Goal: Use online tool/utility: Utilize a website feature to perform a specific function

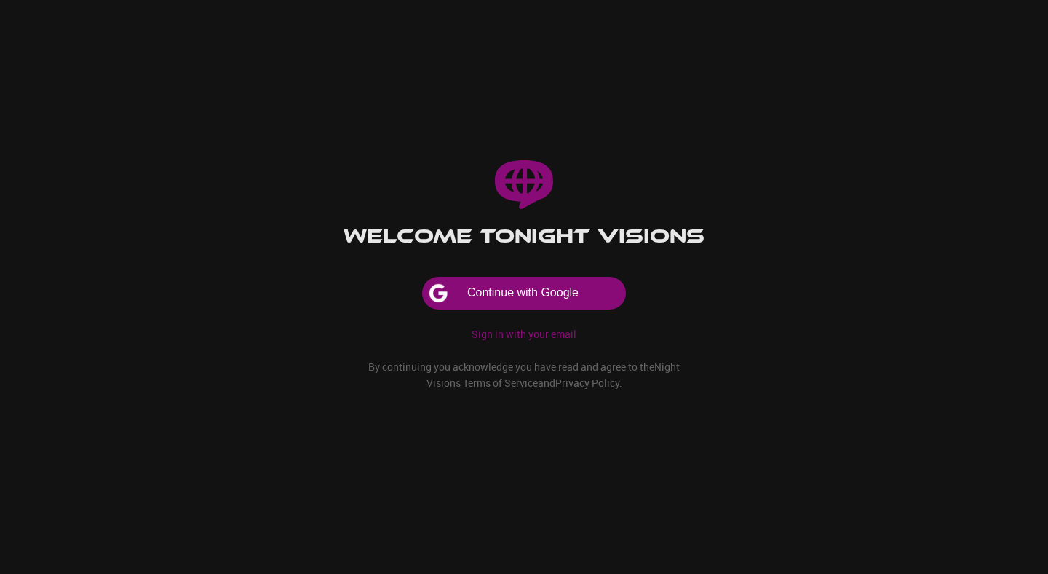
click at [492, 327] on p "Sign in with your email" at bounding box center [524, 334] width 105 height 15
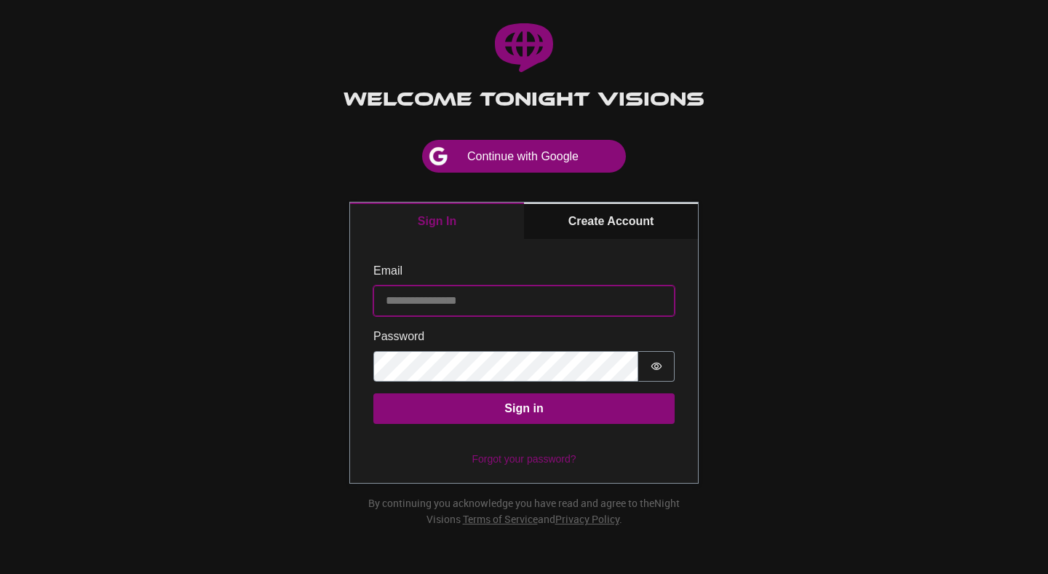
click at [505, 285] on input "Email" at bounding box center [523, 300] width 301 height 31
type input "**********"
click at [373, 393] on button "Sign in" at bounding box center [523, 408] width 301 height 31
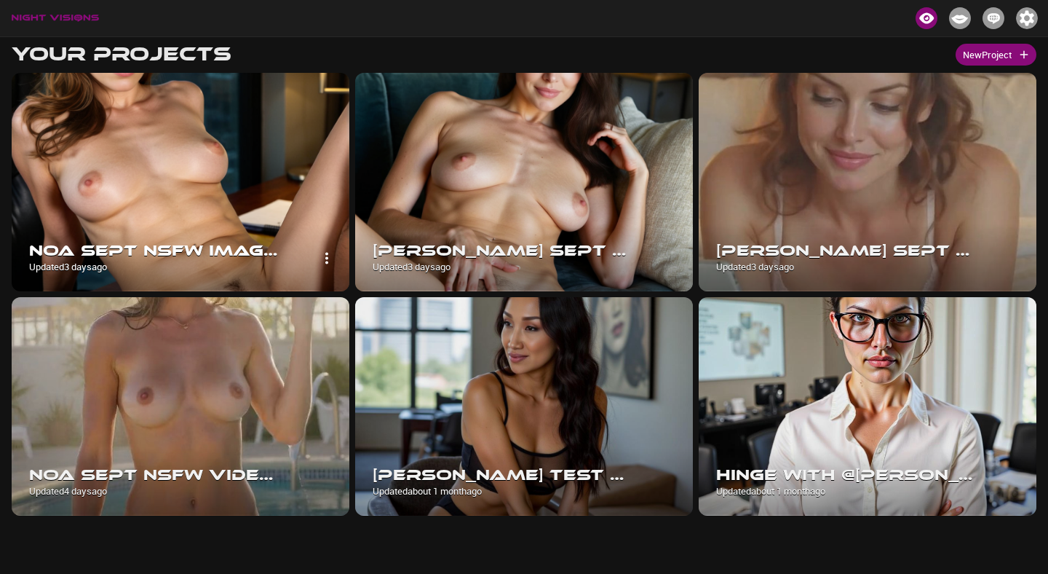
click at [212, 166] on img at bounding box center [181, 182] width 338 height 218
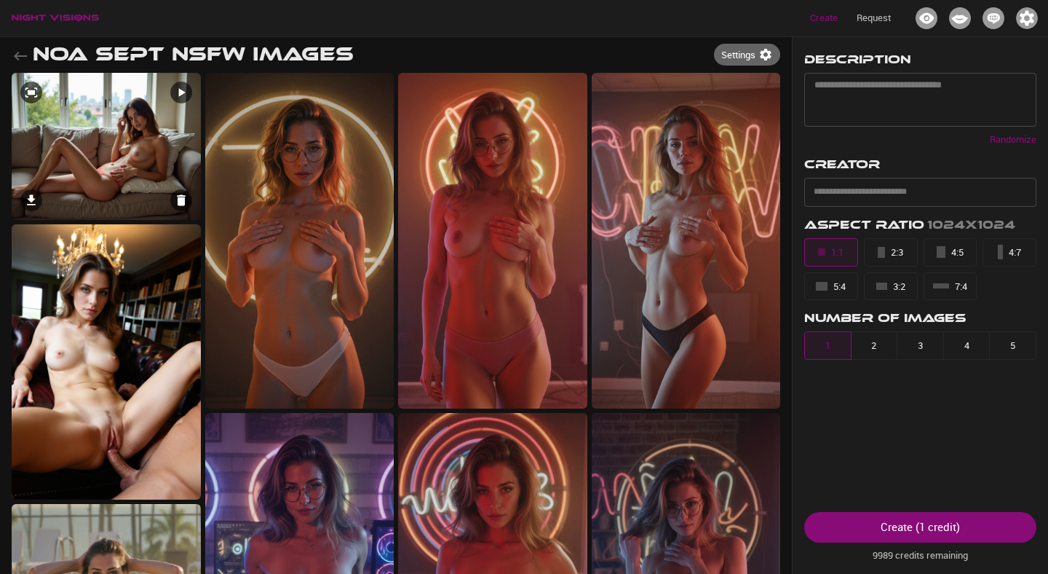
click at [86, 137] on img at bounding box center [106, 146] width 189 height 147
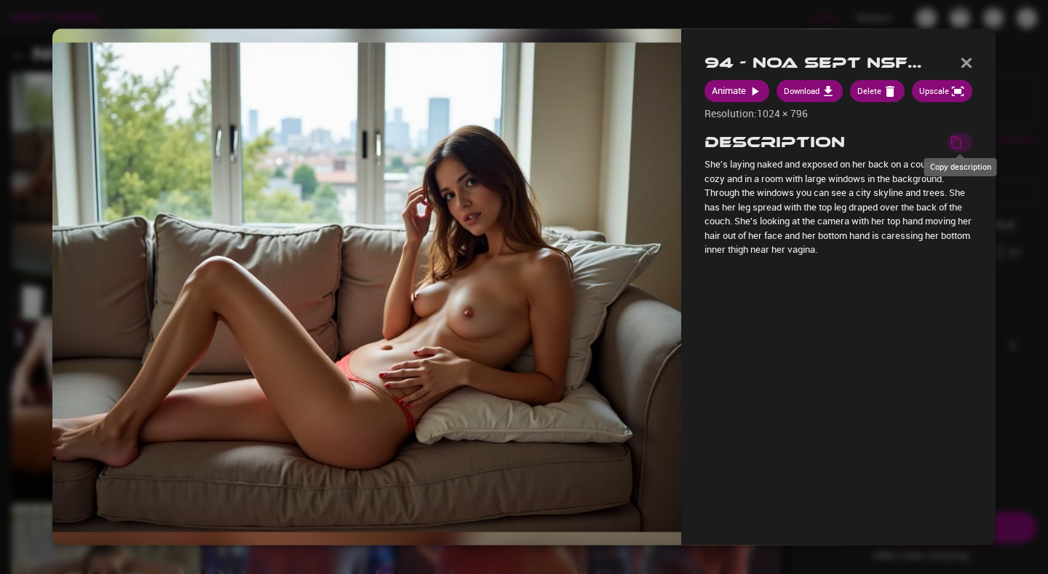
click at [961, 146] on button "Copy description" at bounding box center [960, 142] width 25 height 19
type textarea "**********"
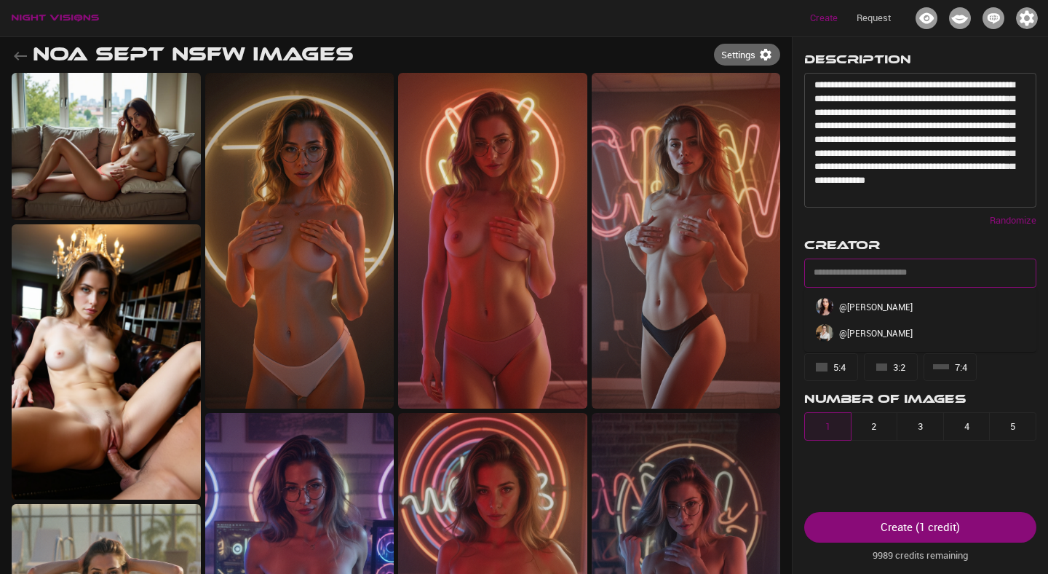
click at [866, 281] on input "text" at bounding box center [909, 272] width 198 height 23
click at [863, 336] on p "@ [PERSON_NAME]" at bounding box center [876, 332] width 74 height 13
type input "**********"
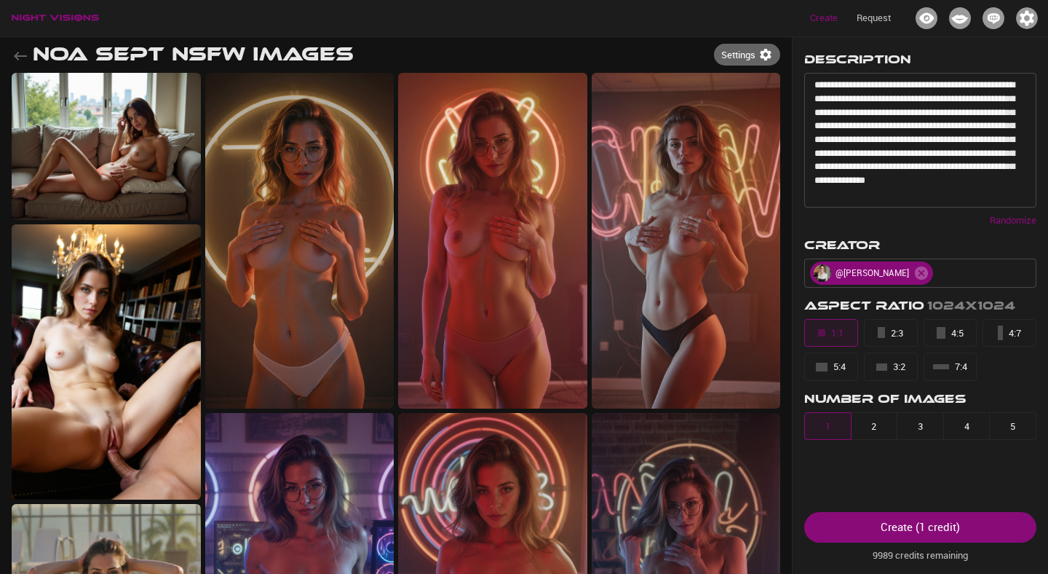
click at [884, 523] on div "Create ( 1 credit )" at bounding box center [920, 526] width 79 height 19
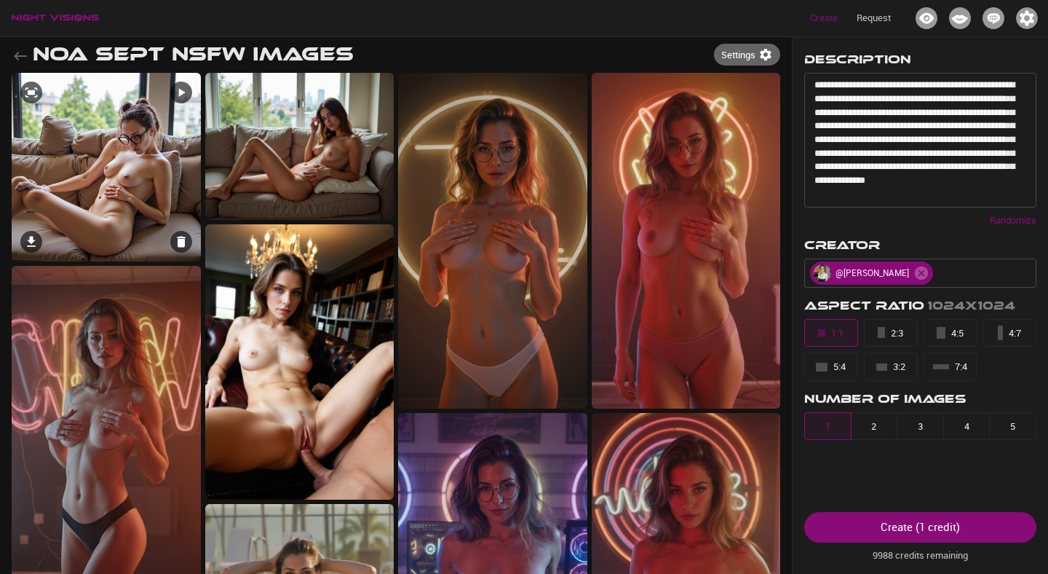
click at [146, 167] on img at bounding box center [106, 167] width 189 height 189
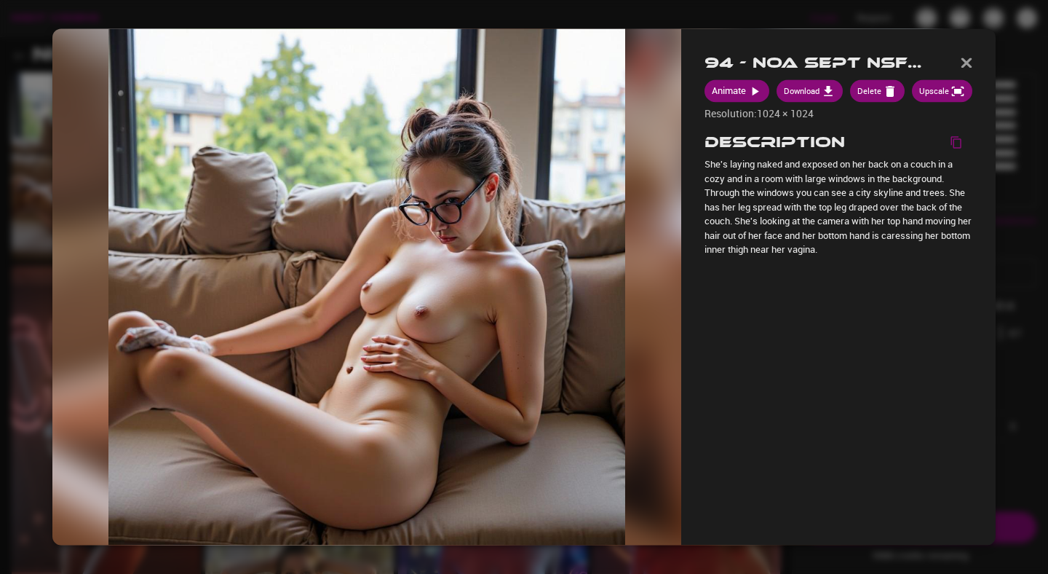
click at [1010, 68] on div at bounding box center [524, 287] width 1048 height 574
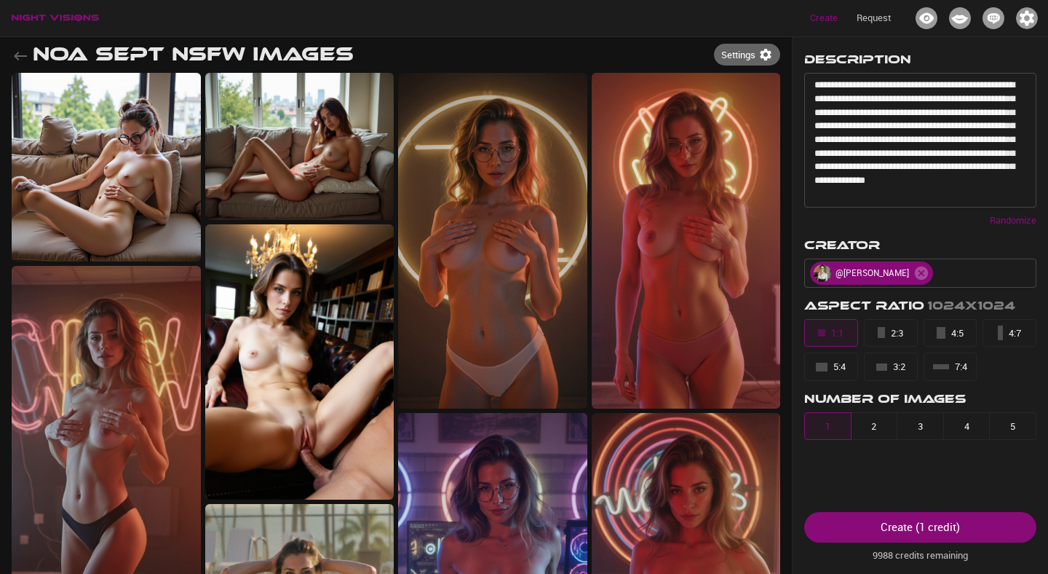
click at [850, 371] on button "5:4" at bounding box center [831, 366] width 54 height 28
click at [923, 422] on button "3" at bounding box center [920, 426] width 47 height 28
click at [929, 519] on div "Create ( 3 credits )" at bounding box center [920, 526] width 85 height 19
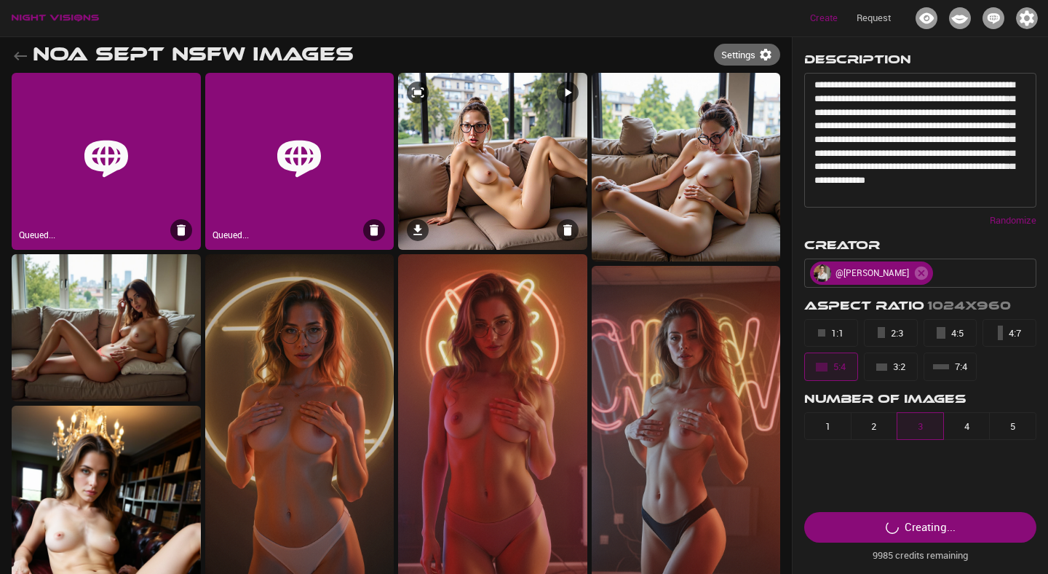
click at [549, 196] on img at bounding box center [492, 161] width 189 height 177
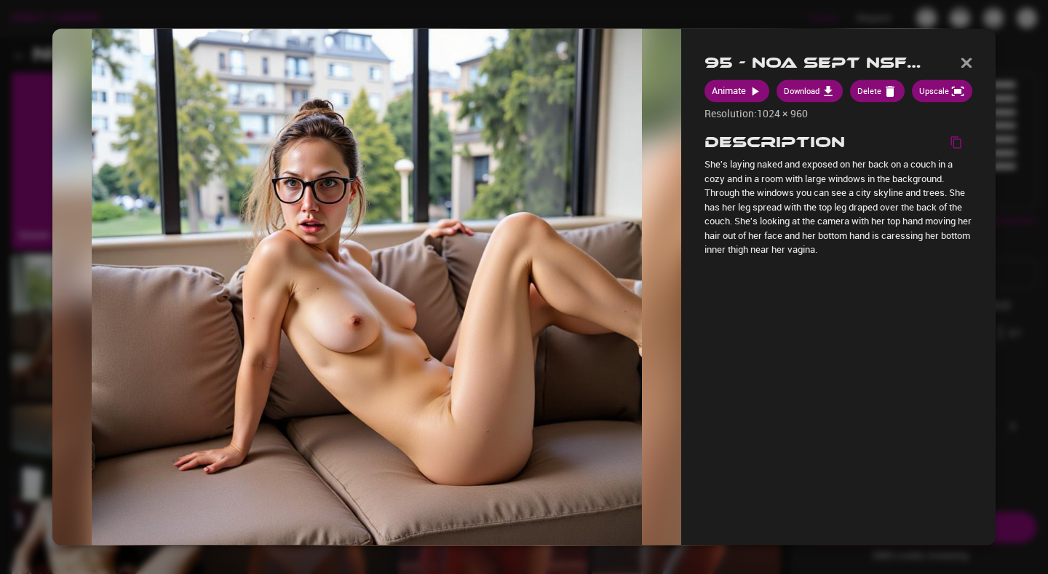
click at [1013, 279] on div at bounding box center [524, 287] width 1048 height 574
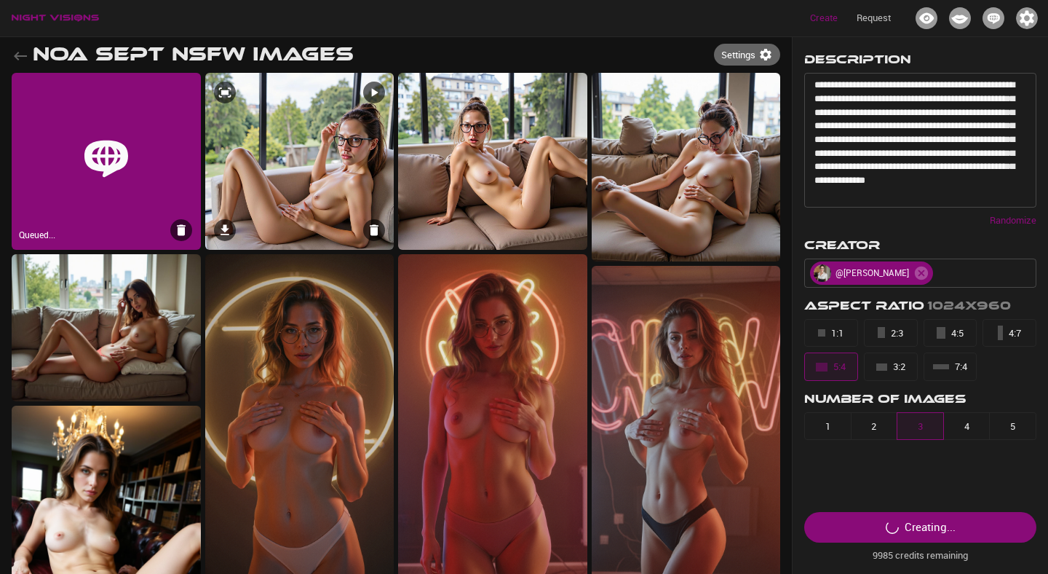
click at [336, 156] on img at bounding box center [299, 161] width 189 height 177
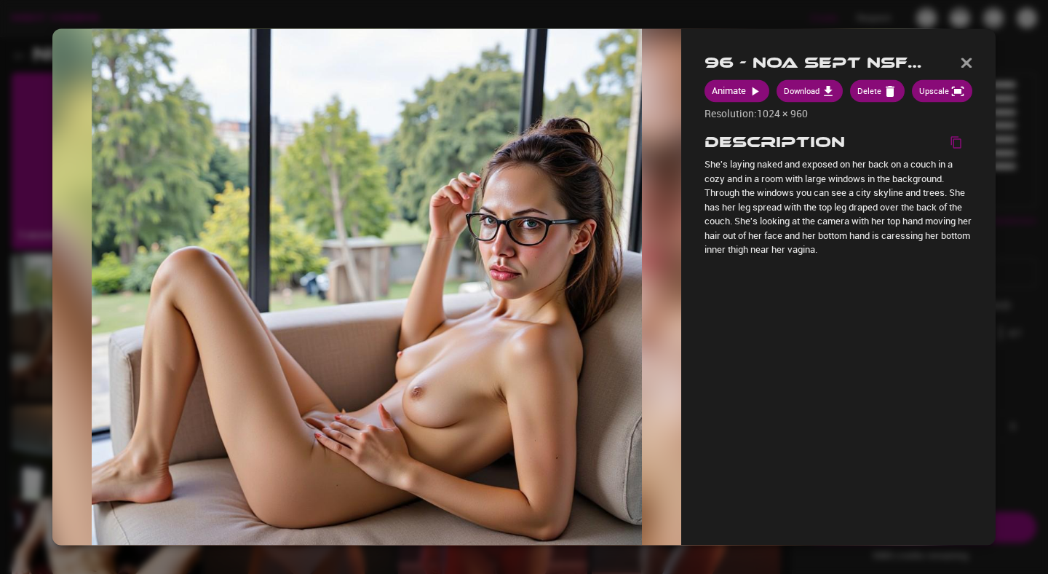
click at [1005, 283] on div at bounding box center [524, 287] width 1048 height 574
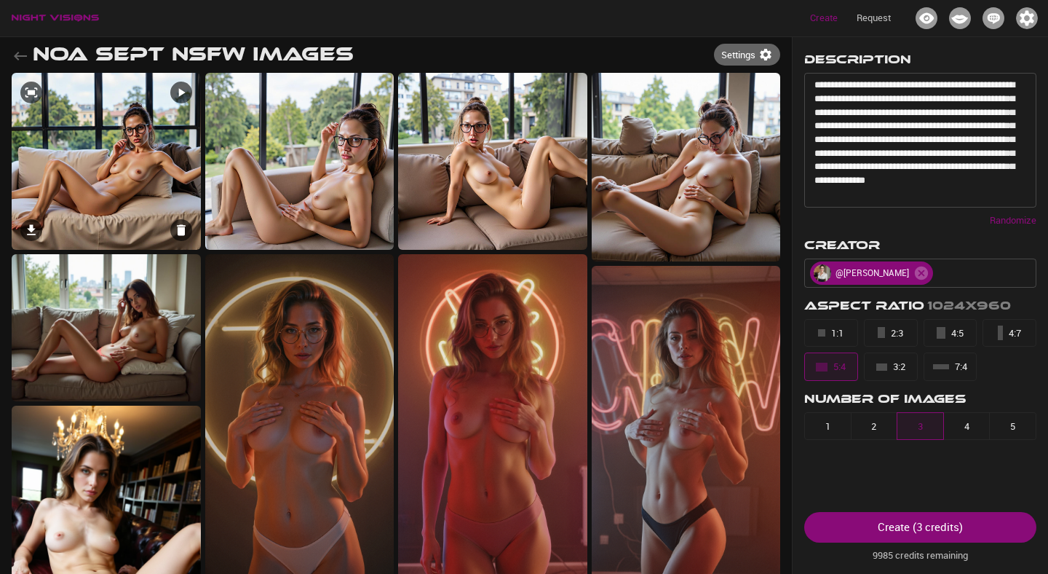
click at [139, 187] on img at bounding box center [106, 161] width 189 height 177
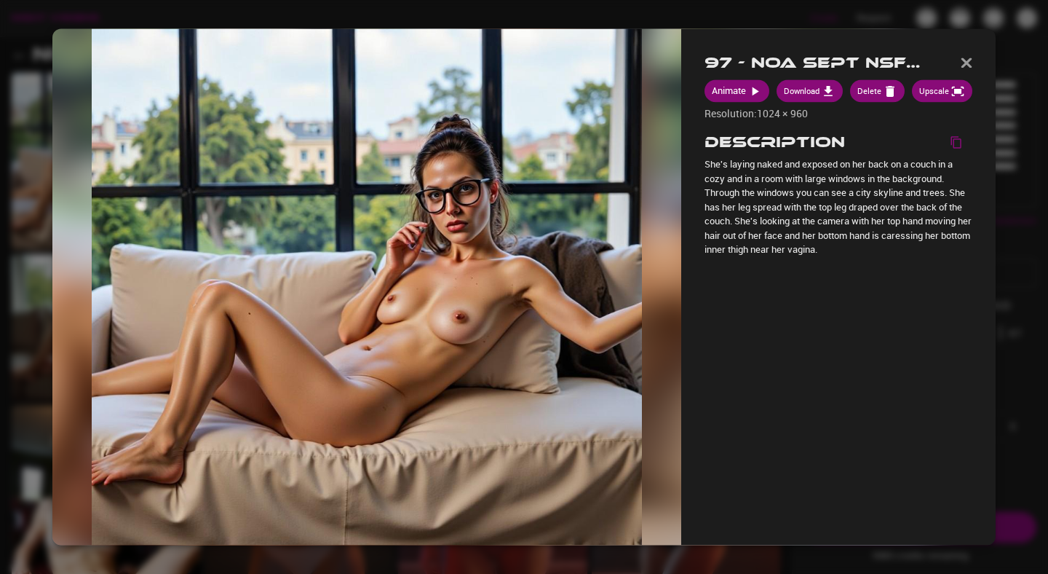
click at [1008, 298] on div at bounding box center [524, 287] width 1048 height 574
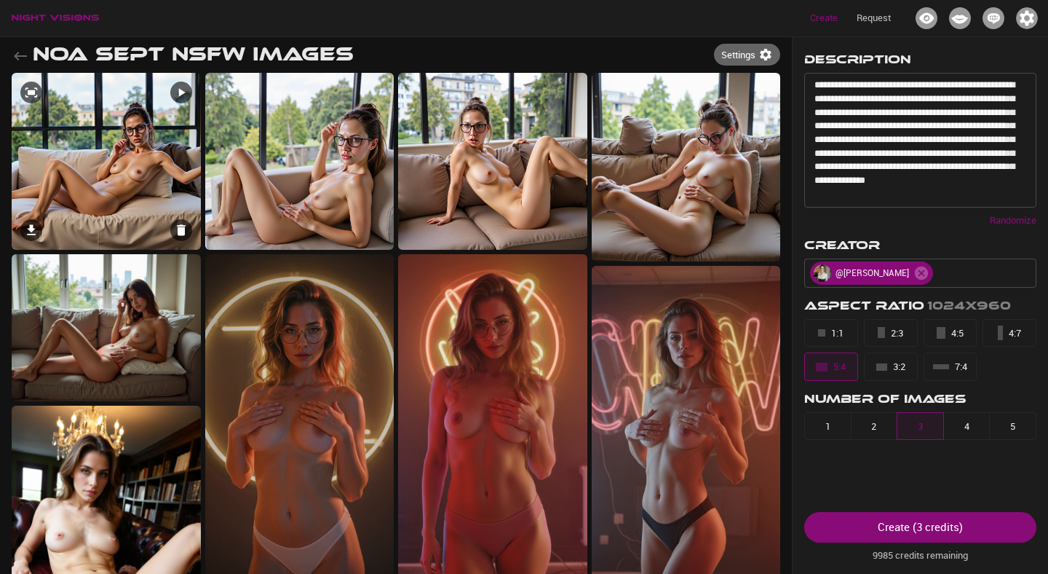
click at [185, 227] on icon at bounding box center [181, 230] width 15 height 15
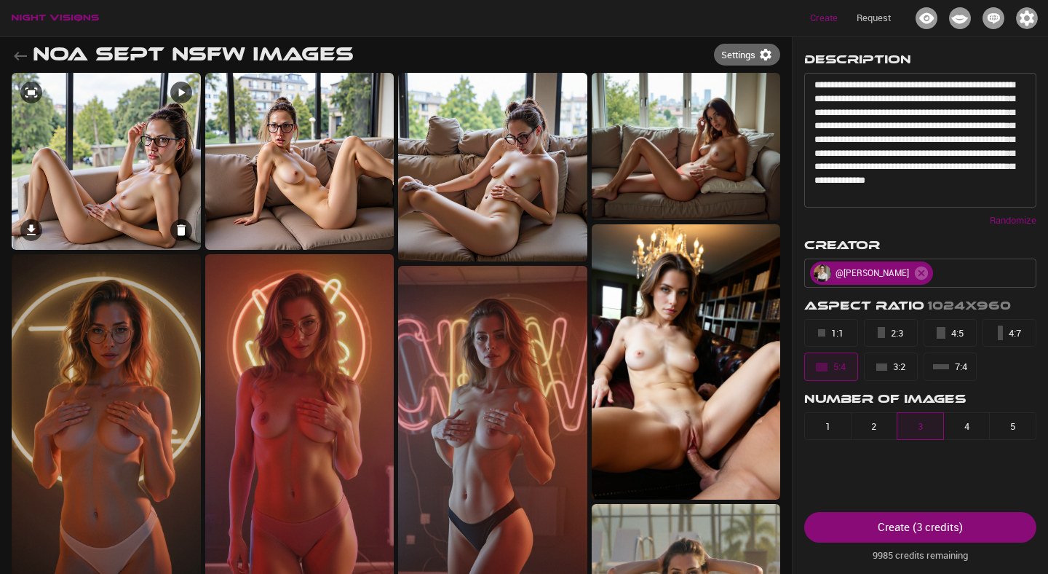
click at [184, 227] on icon at bounding box center [181, 230] width 15 height 15
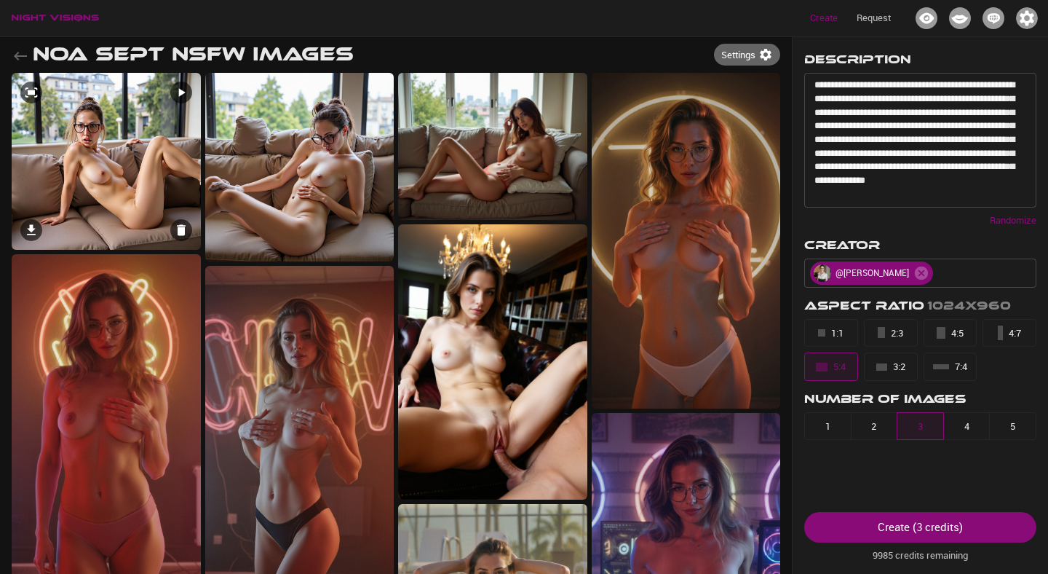
click at [184, 227] on icon at bounding box center [181, 230] width 15 height 15
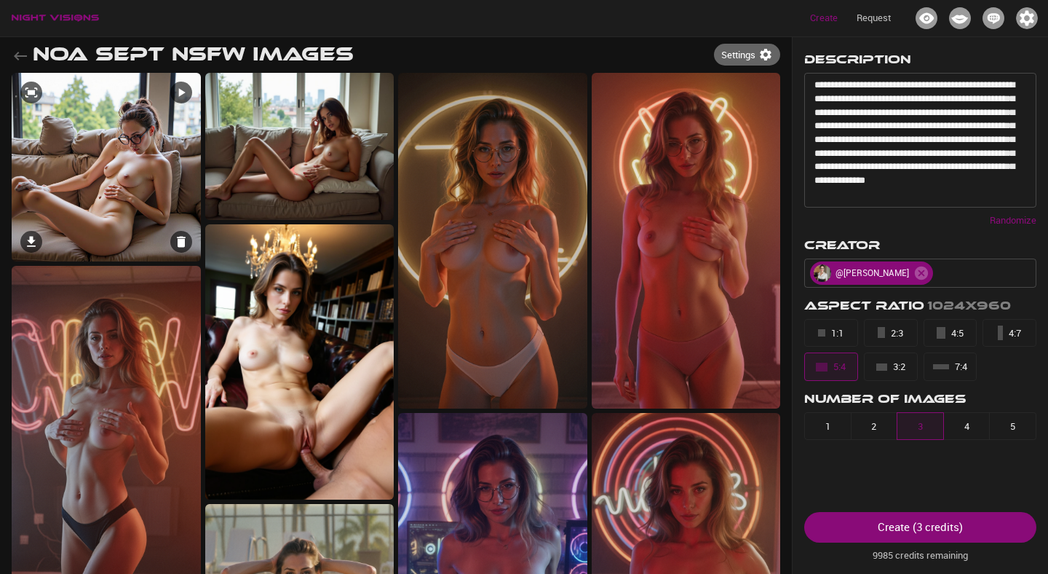
click at [178, 238] on icon at bounding box center [181, 242] width 9 height 11
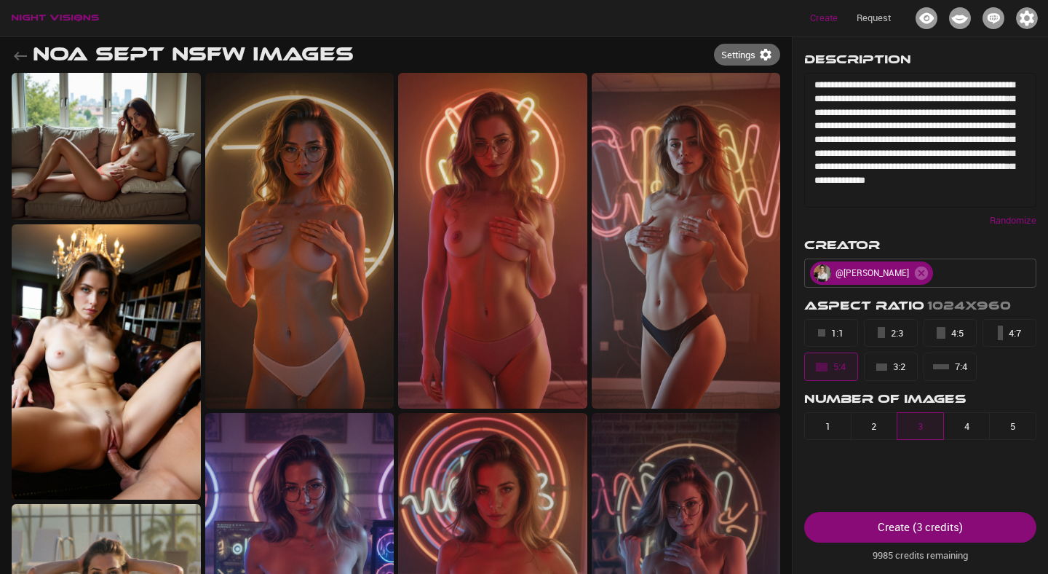
click at [874, 165] on textarea "**********" at bounding box center [921, 140] width 212 height 122
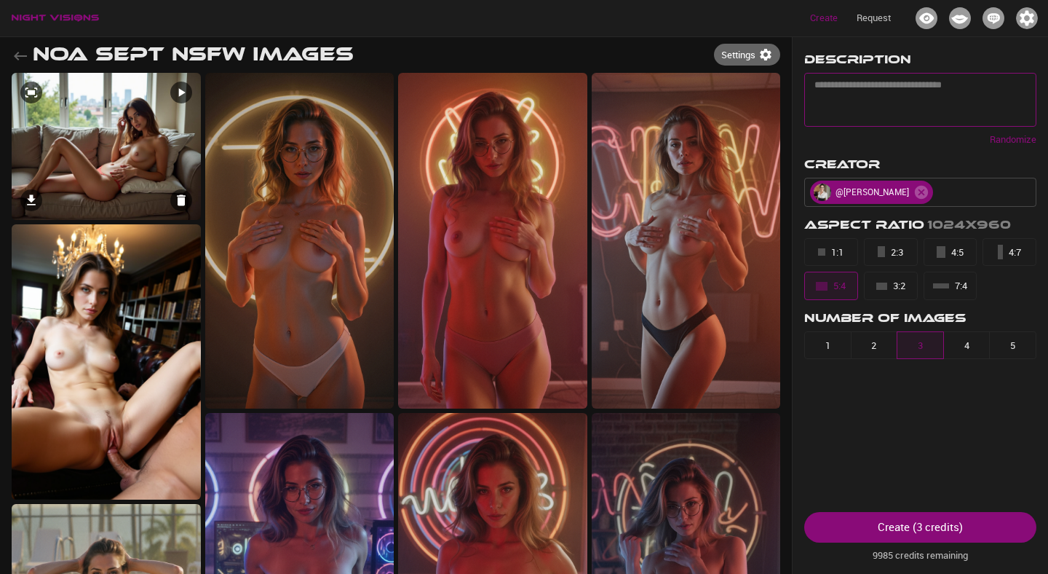
click at [156, 146] on img at bounding box center [106, 146] width 189 height 147
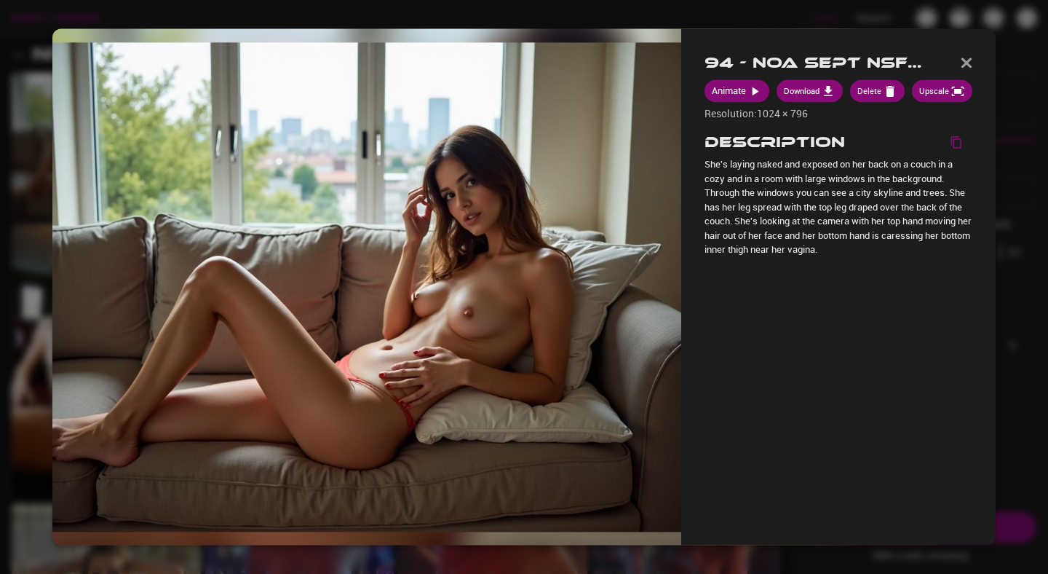
click at [739, 56] on h2 "94 - Noa Sept NSFW Images" at bounding box center [821, 63] width 233 height 18
click at [720, 18] on div at bounding box center [524, 287] width 1048 height 574
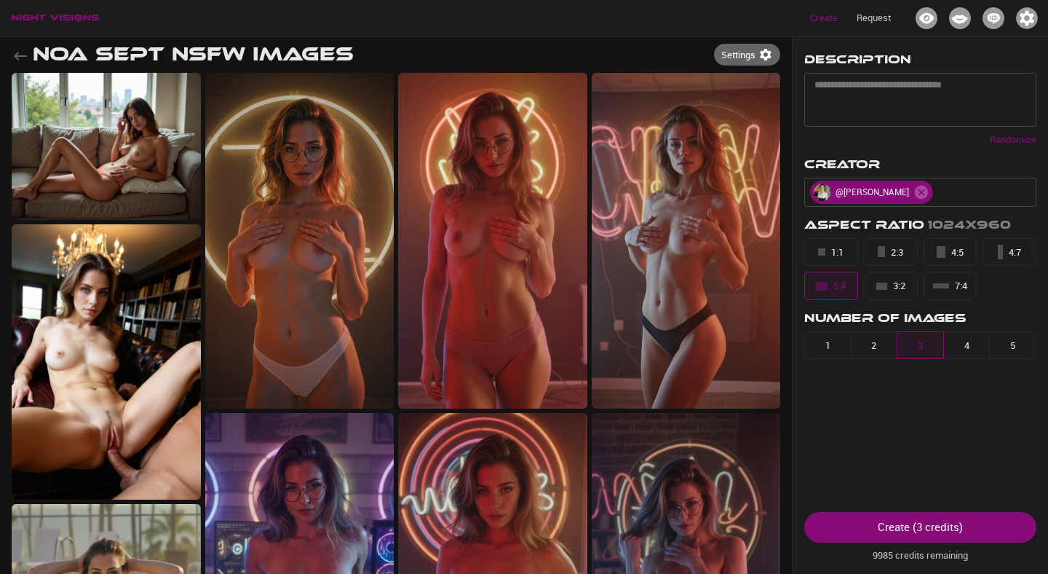
click at [320, 53] on h1 "Noa Sept NSFW Images" at bounding box center [193, 55] width 321 height 22
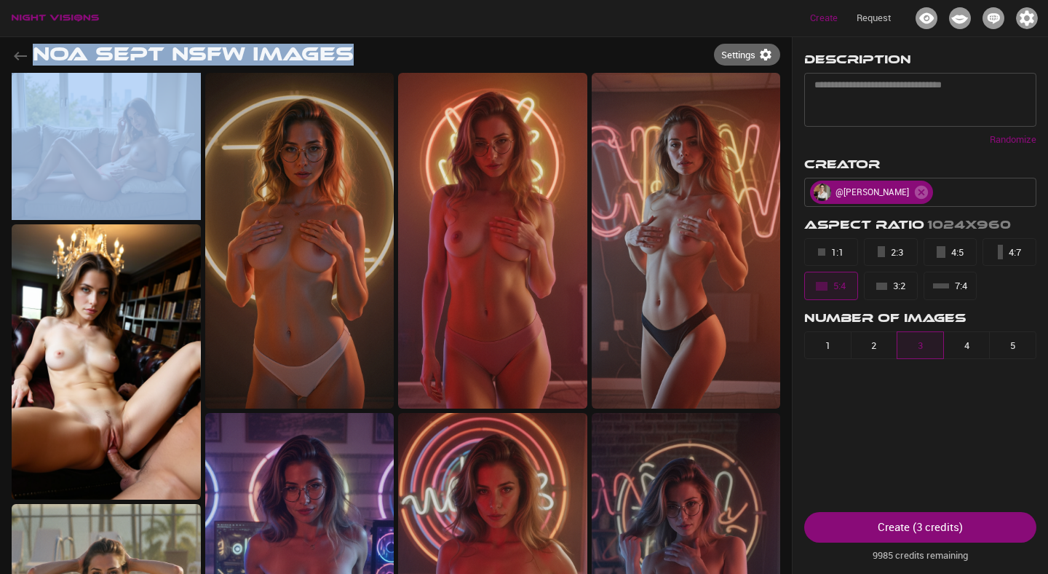
click at [320, 53] on h1 "Noa Sept NSFW Images" at bounding box center [193, 55] width 321 height 22
copy div "Noa Sept NSFW Images Settings"
click at [915, 193] on icon at bounding box center [921, 192] width 13 height 13
click at [105, 162] on img at bounding box center [106, 146] width 189 height 147
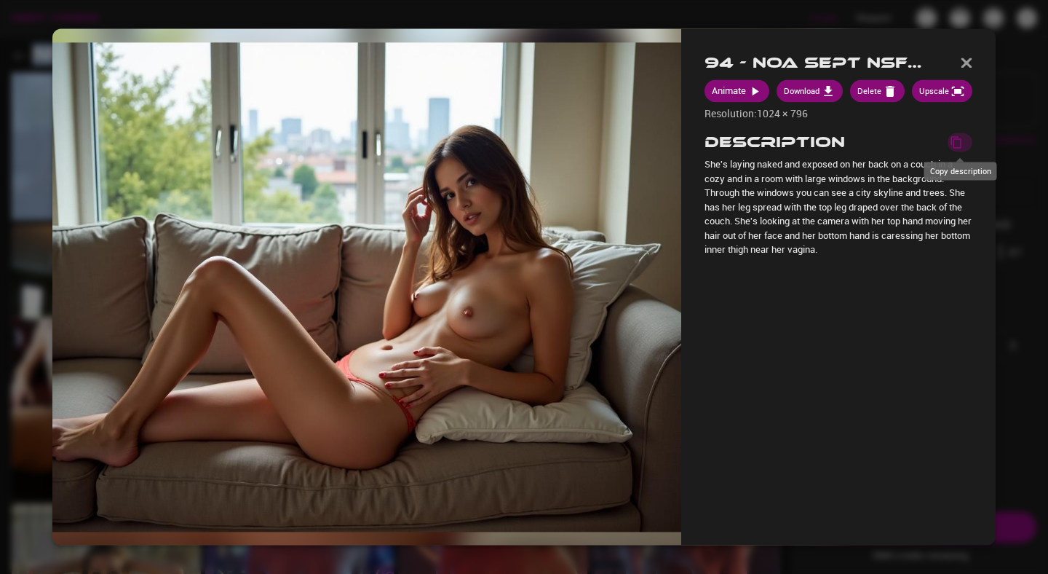
click at [967, 141] on button "Copy description" at bounding box center [960, 142] width 25 height 19
type textarea "**********"
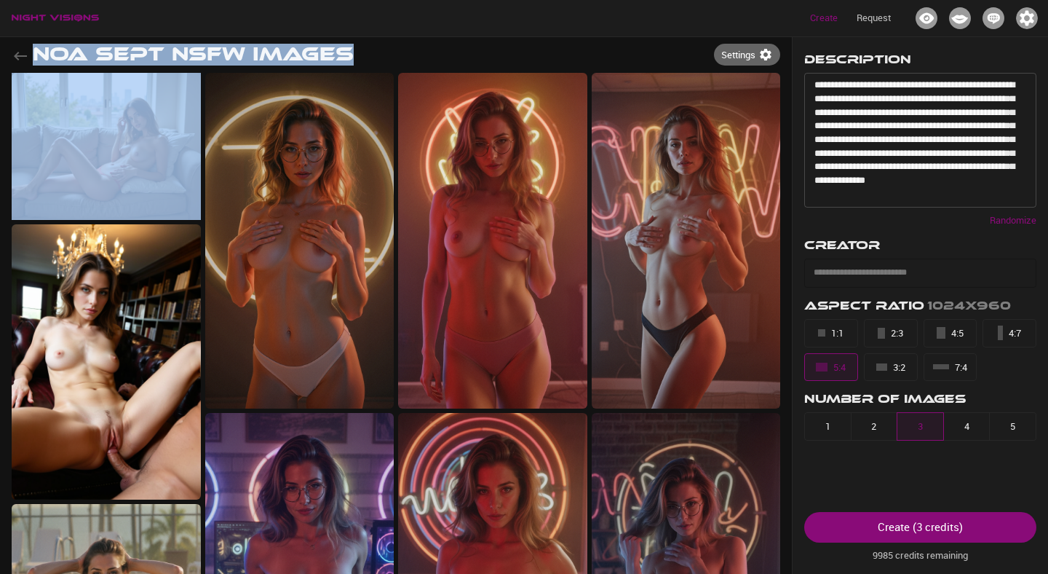
click at [901, 533] on div "Create ( 3 credits )" at bounding box center [920, 526] width 85 height 19
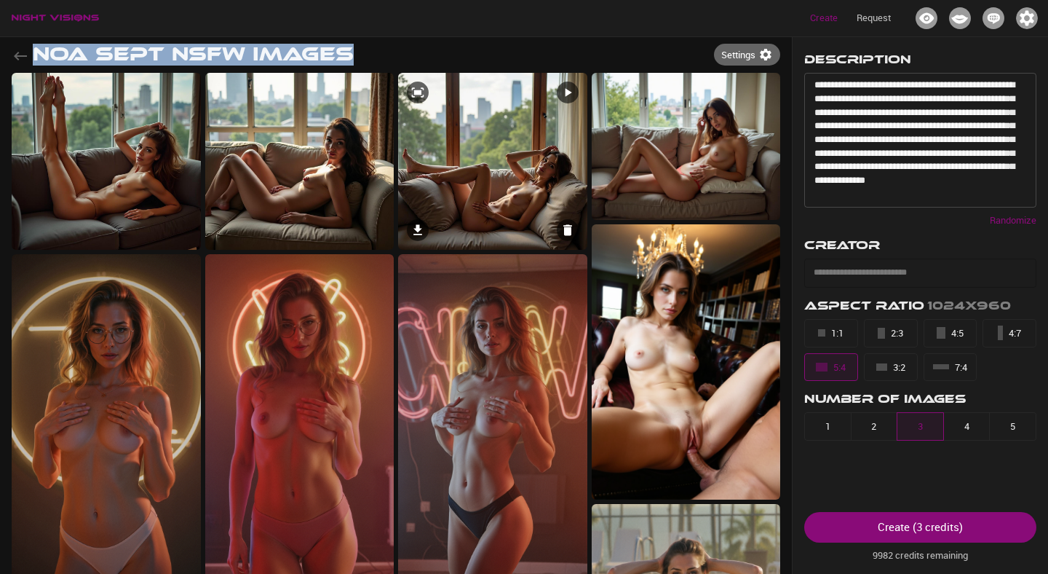
click at [569, 175] on img at bounding box center [492, 161] width 189 height 177
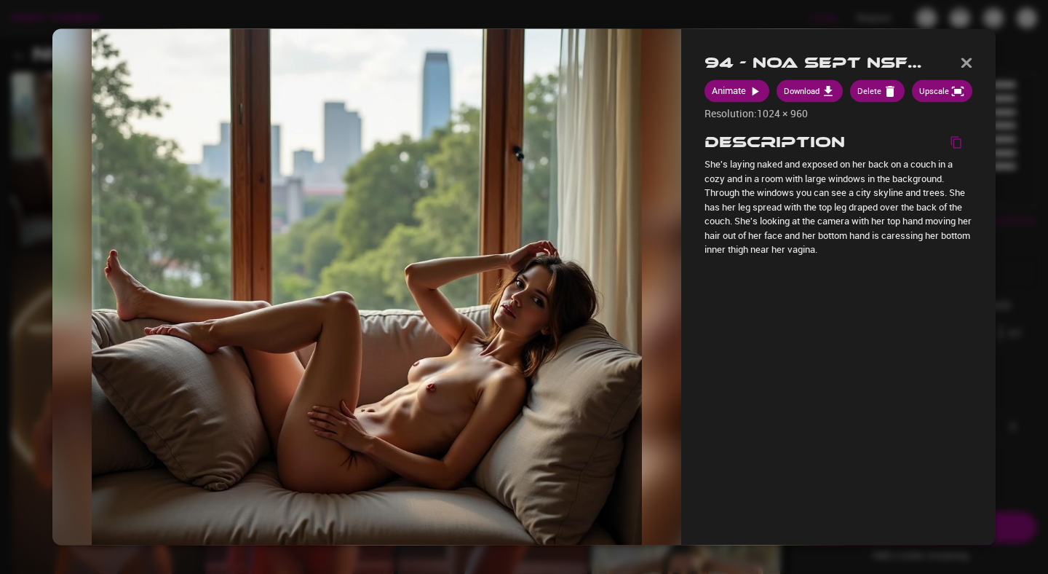
click at [68, 235] on div at bounding box center [366, 286] width 629 height 516
click at [28, 214] on div at bounding box center [524, 287] width 1048 height 574
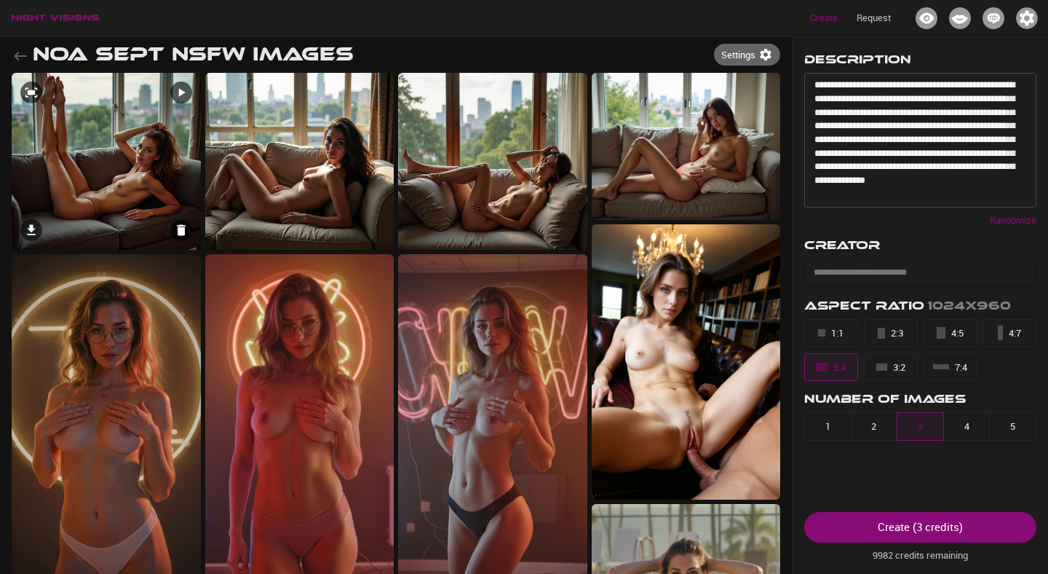
click at [178, 232] on icon at bounding box center [181, 230] width 9 height 11
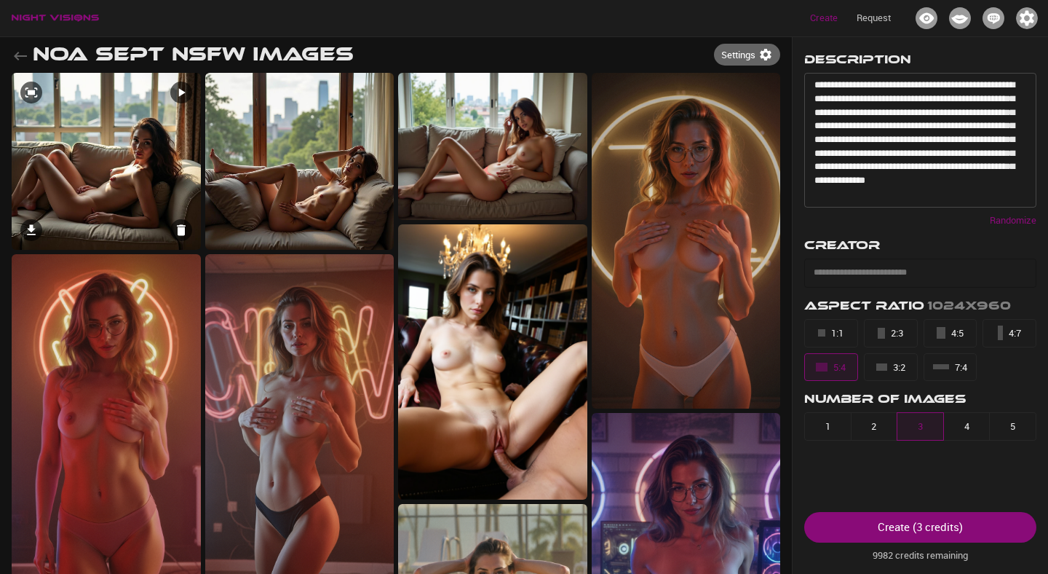
click at [178, 232] on icon at bounding box center [181, 230] width 9 height 11
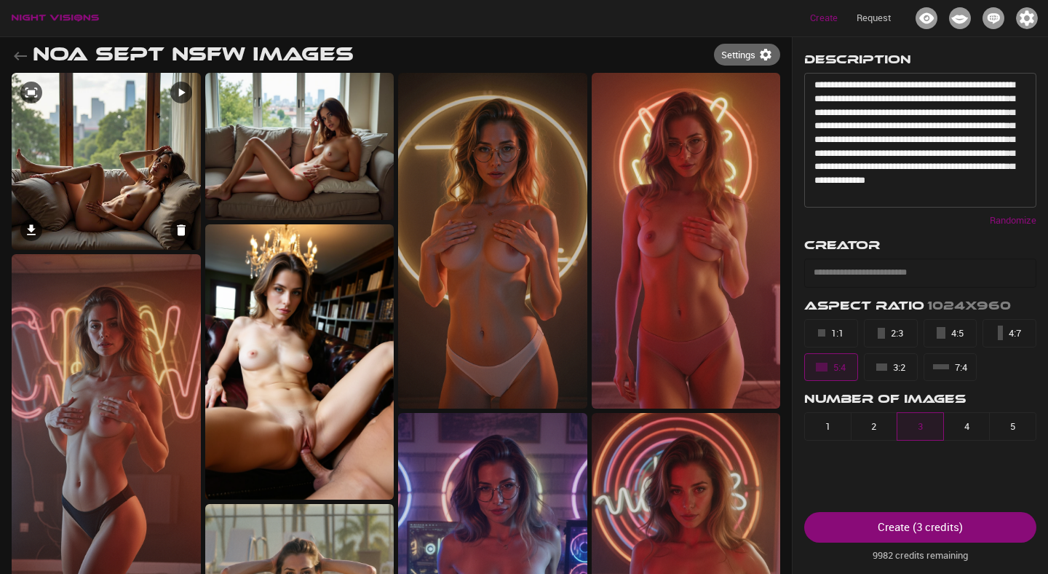
click at [178, 233] on icon at bounding box center [181, 230] width 9 height 11
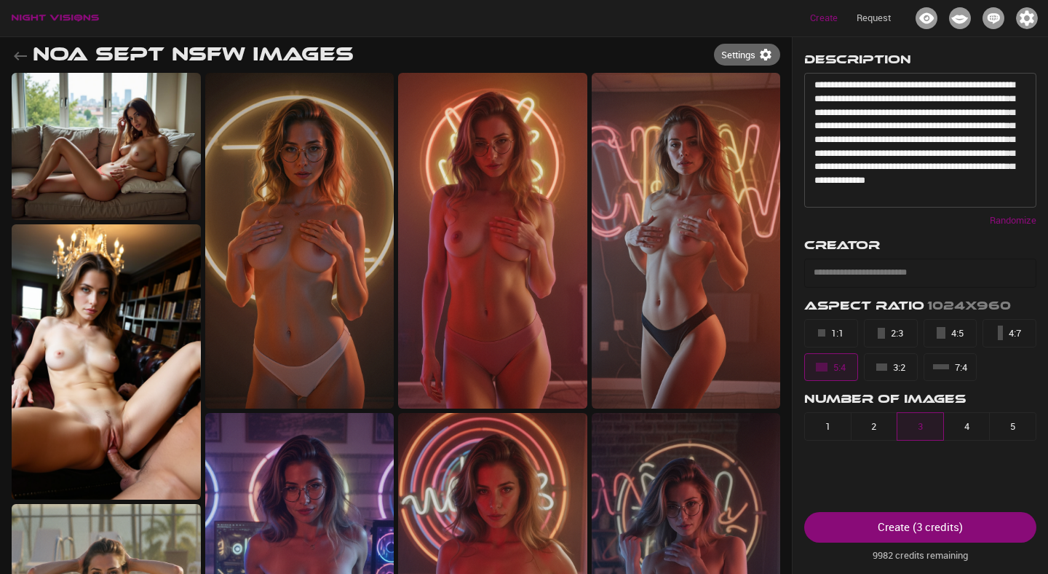
click at [25, 58] on icon "button" at bounding box center [20, 55] width 17 height 17
